Goal: Task Accomplishment & Management: Complete application form

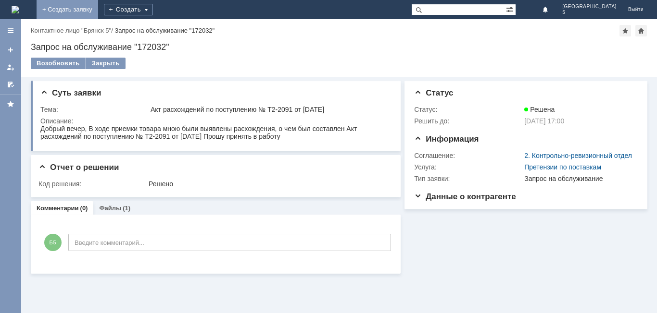
click at [98, 11] on link "+ Создать заявку" at bounding box center [68, 9] width 62 height 19
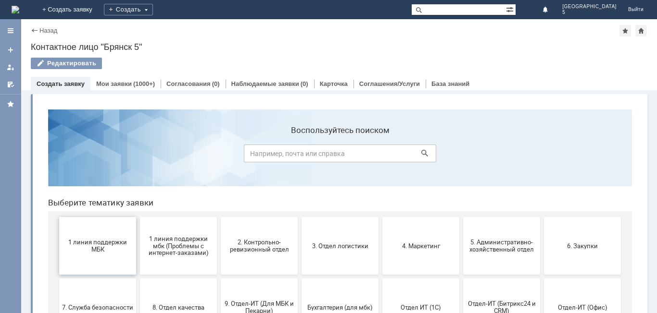
click at [102, 257] on button "1 линия поддержки МБК" at bounding box center [97, 246] width 77 height 58
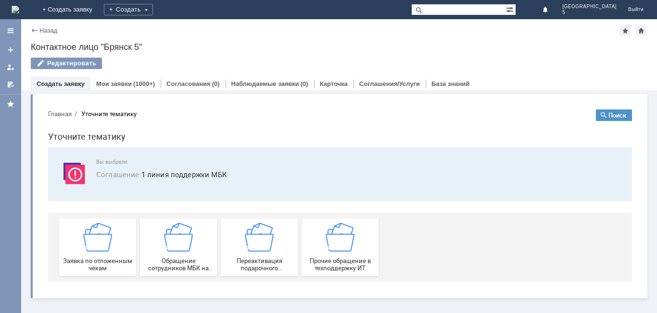
click at [102, 257] on div "Заявка по отложенным чекам" at bounding box center [97, 247] width 71 height 49
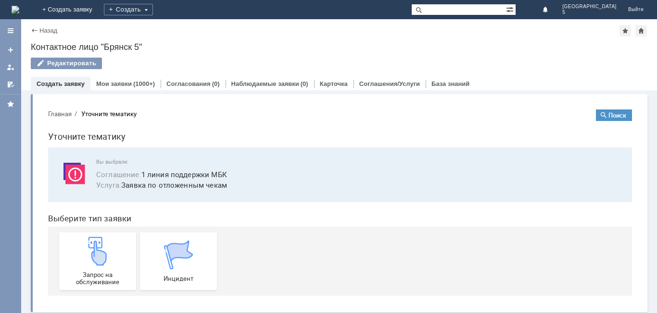
click at [102, 257] on img at bounding box center [97, 251] width 29 height 29
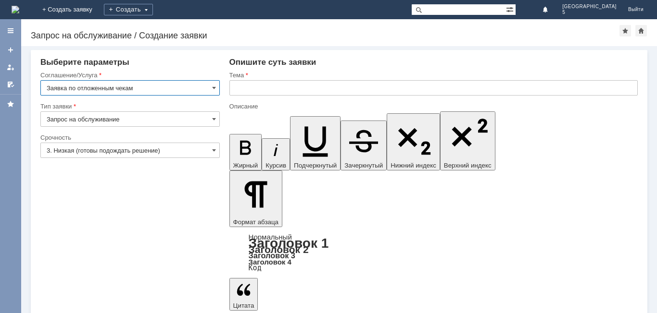
click at [207, 151] on input "3. Низкая (готовы подождать решение)" at bounding box center [129, 150] width 179 height 15
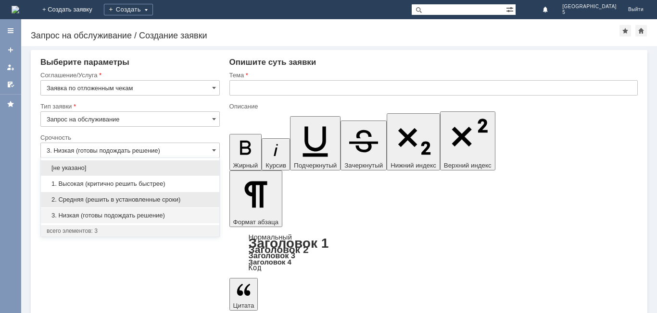
click at [141, 196] on span "2. Средняя (решить в установленные сроки)" at bounding box center [130, 200] width 167 height 8
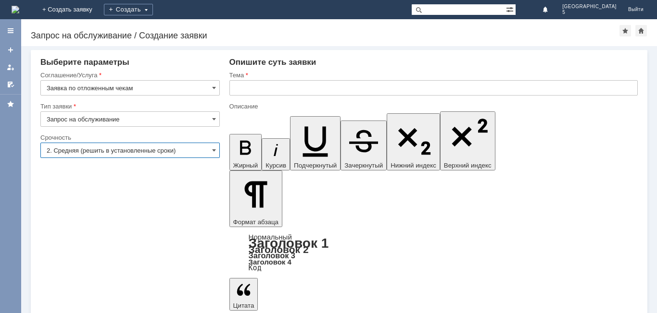
type input "2. Средняя (решить в установленные сроки)"
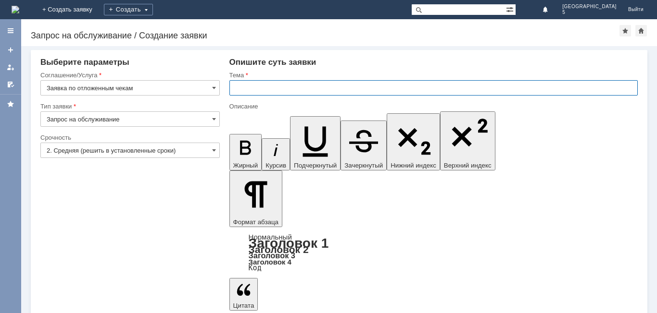
click at [251, 90] on input "text" at bounding box center [433, 87] width 408 height 15
click at [318, 88] on input "отложенные чеки за 27.08ю25" at bounding box center [433, 87] width 408 height 15
click at [338, 84] on input "отложенные чеки за [DATE]" at bounding box center [433, 87] width 408 height 15
type input "отложенные чеки за [DATE] МБК 5"
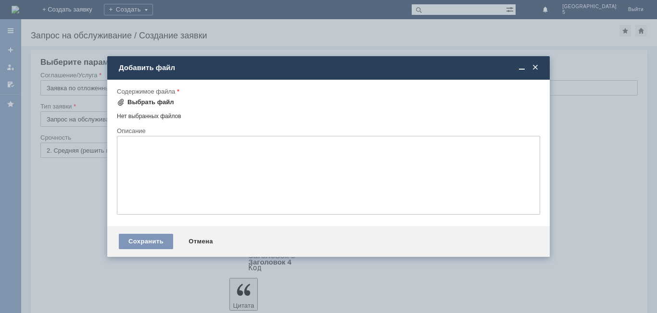
click at [148, 99] on div "Выбрать файл" at bounding box center [150, 103] width 47 height 8
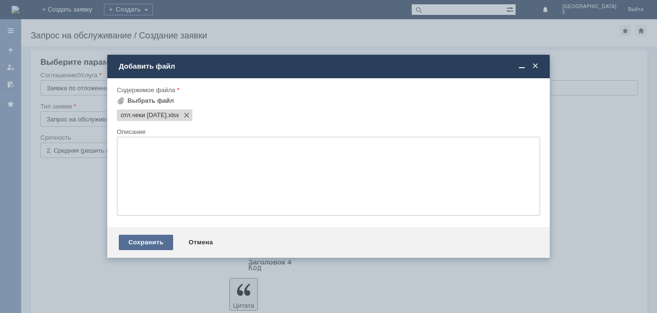
click at [157, 243] on div "Сохранить" at bounding box center [146, 242] width 54 height 15
